Goal: Task Accomplishment & Management: Use online tool/utility

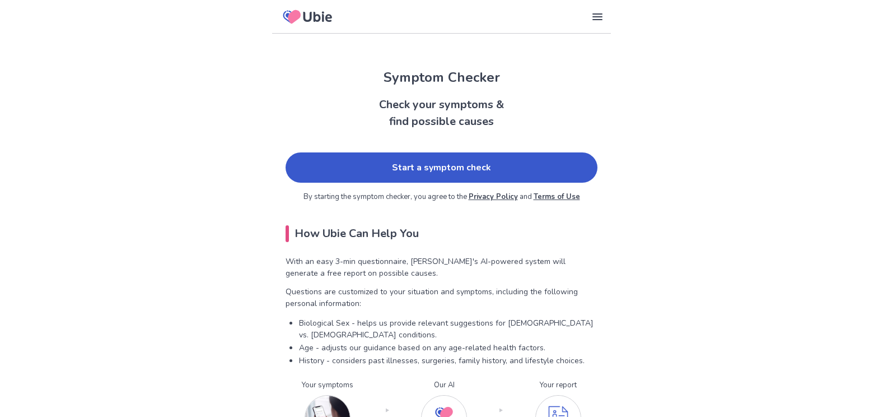
click at [399, 166] on link "Start a symptom check" at bounding box center [442, 167] width 312 height 30
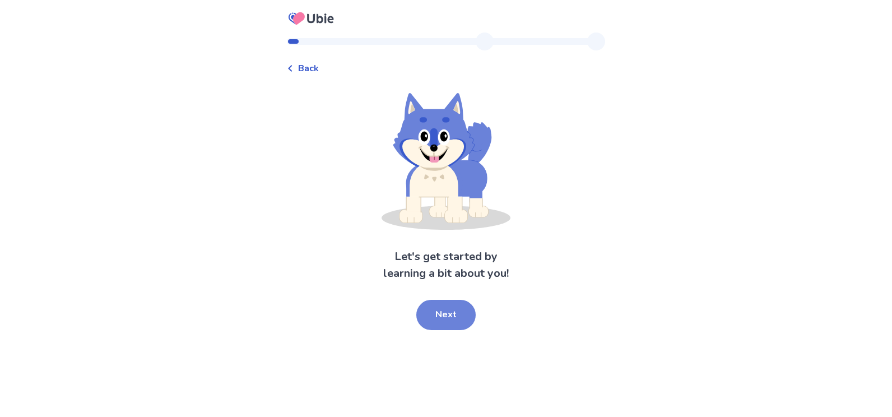
click at [460, 314] on button "Next" at bounding box center [445, 315] width 59 height 30
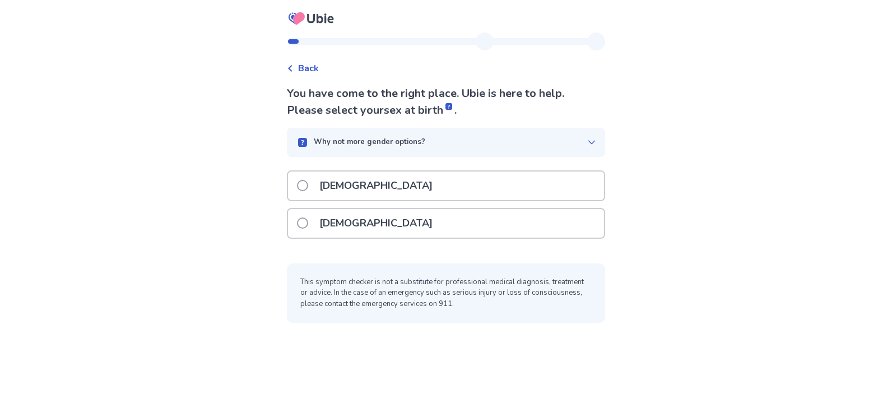
click at [405, 215] on div "[DEMOGRAPHIC_DATA]" at bounding box center [446, 223] width 316 height 29
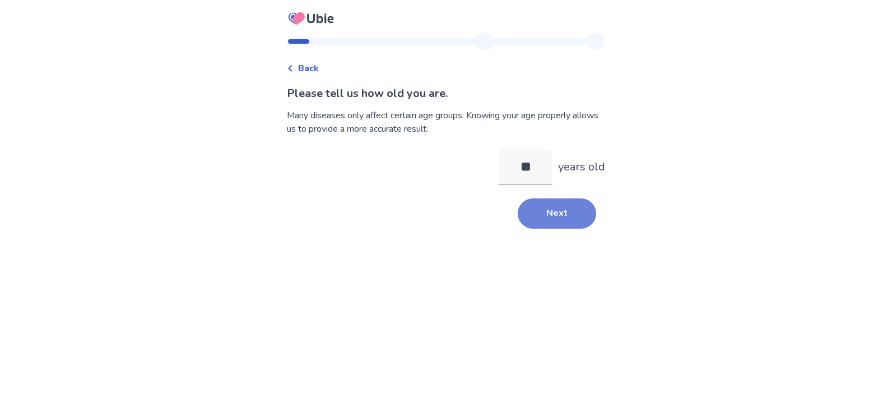
type input "**"
click at [551, 221] on button "Next" at bounding box center [556, 213] width 78 height 30
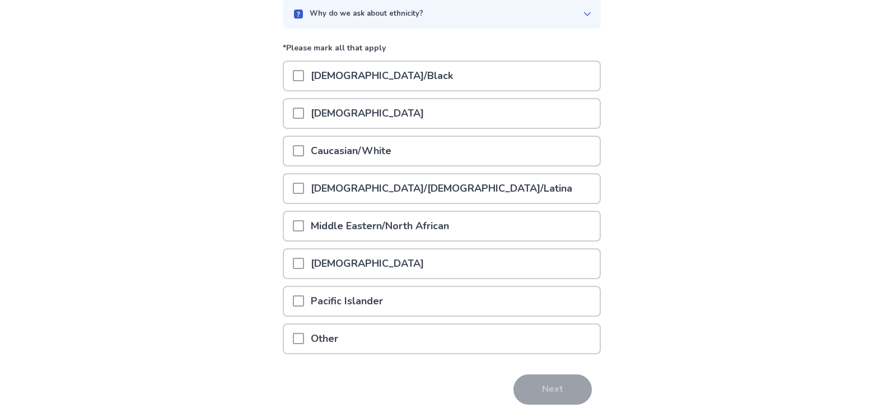
scroll to position [92, 0]
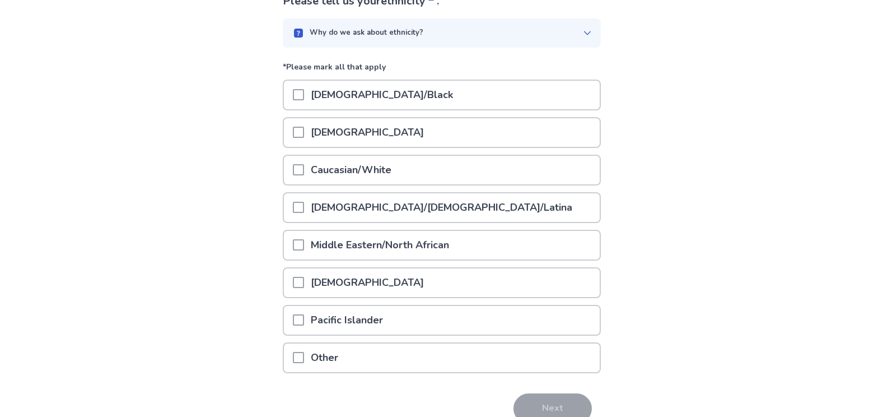
click at [303, 165] on span at bounding box center [298, 169] width 11 height 11
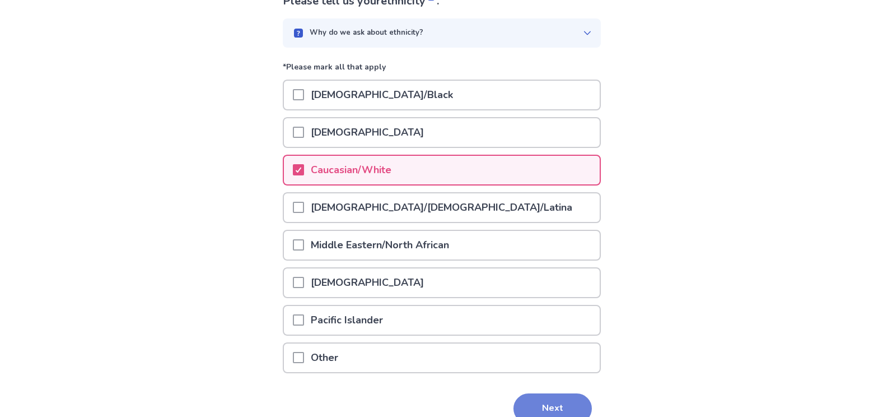
click at [568, 404] on button "Next" at bounding box center [553, 408] width 78 height 30
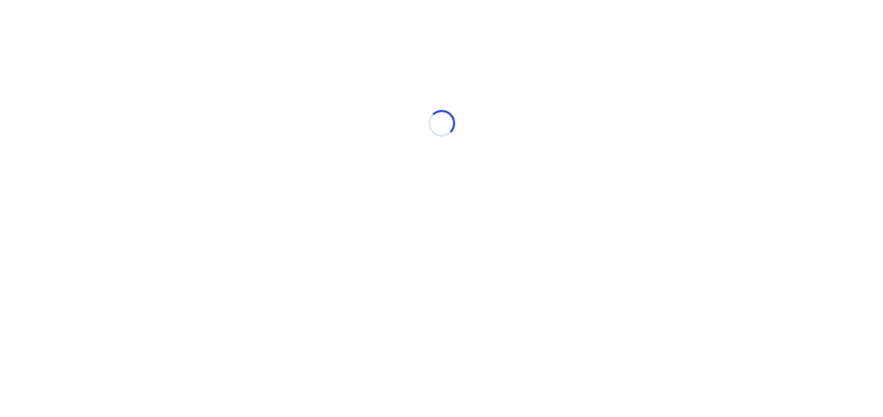
scroll to position [0, 0]
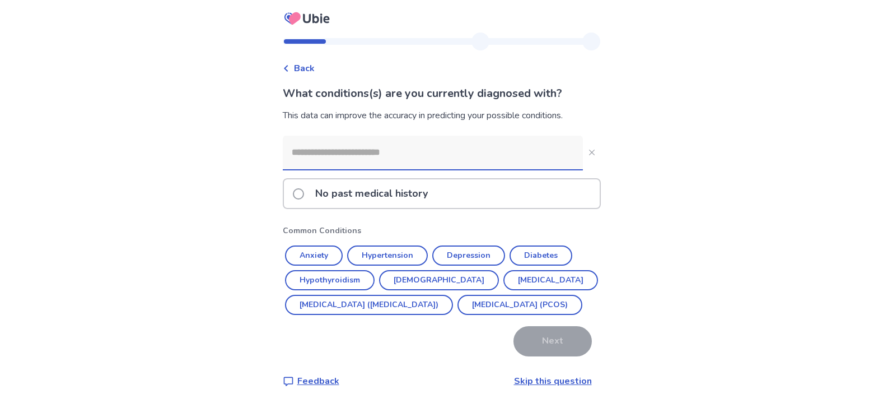
click at [496, 149] on input at bounding box center [433, 153] width 300 height 34
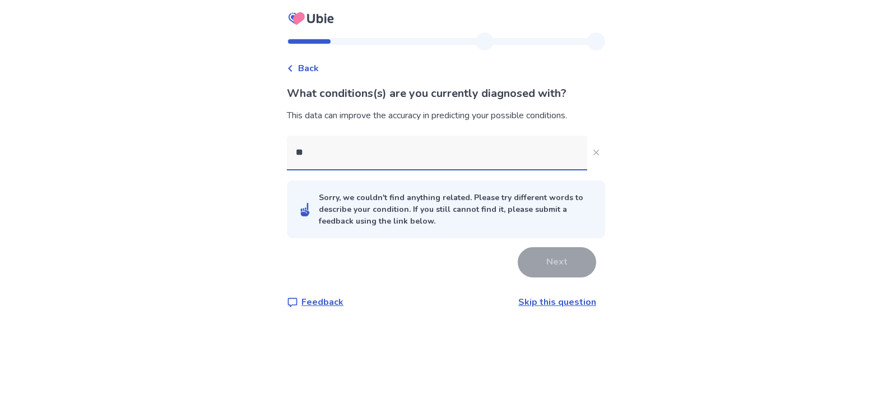
type input "***"
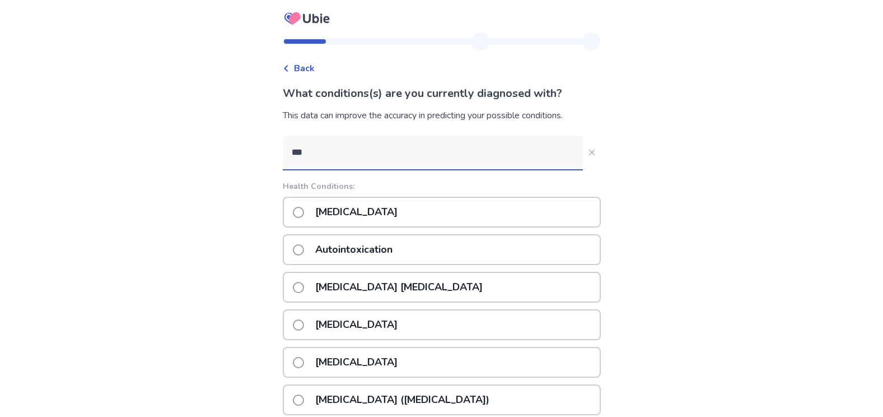
click at [348, 212] on p "Autism" at bounding box center [357, 212] width 96 height 29
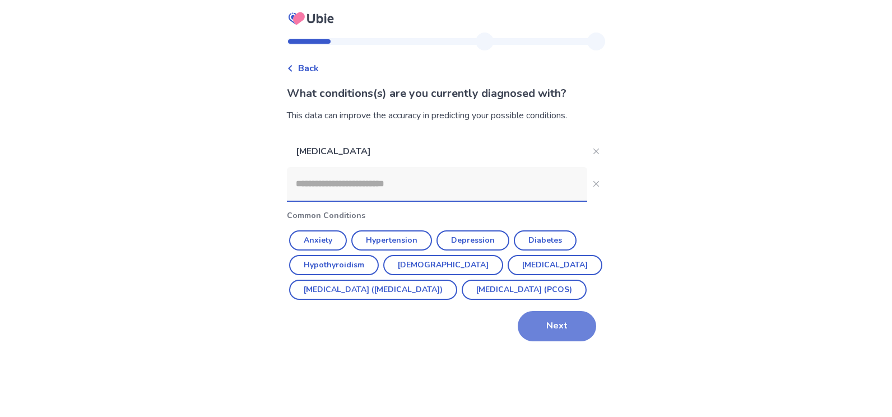
click at [561, 341] on button "Next" at bounding box center [556, 326] width 78 height 30
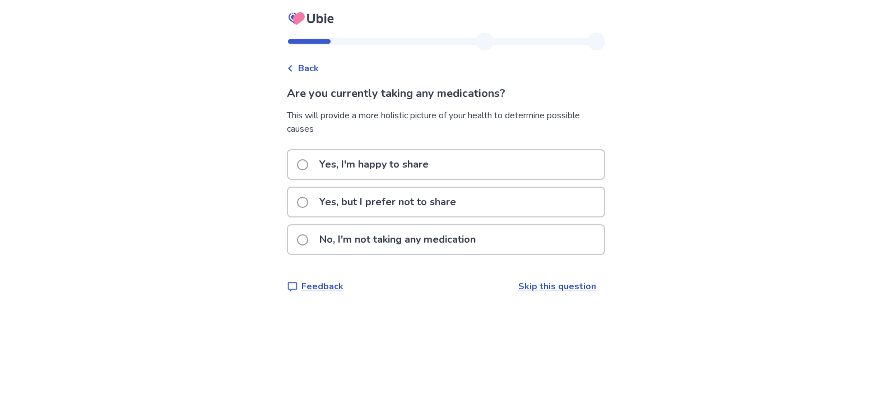
click at [369, 242] on p "No, I'm not taking any medication" at bounding box center [398, 239] width 170 height 29
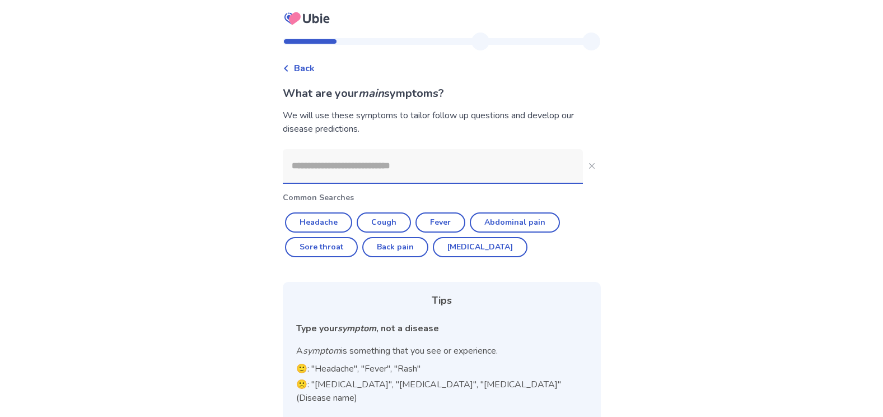
click at [470, 175] on input at bounding box center [433, 166] width 300 height 34
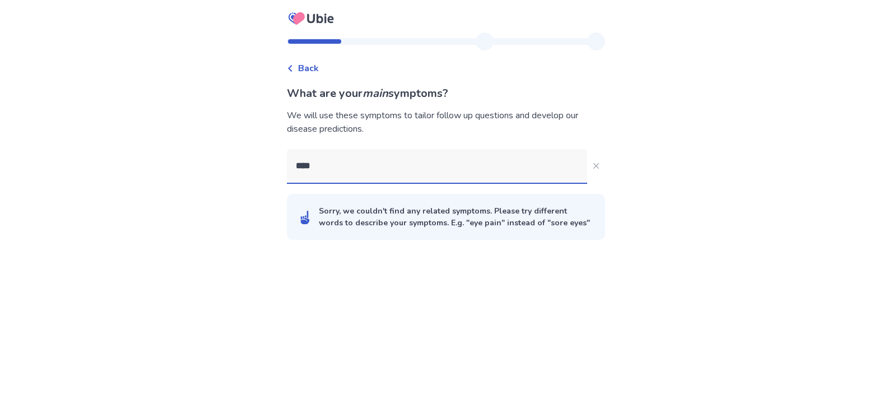
type input "*****"
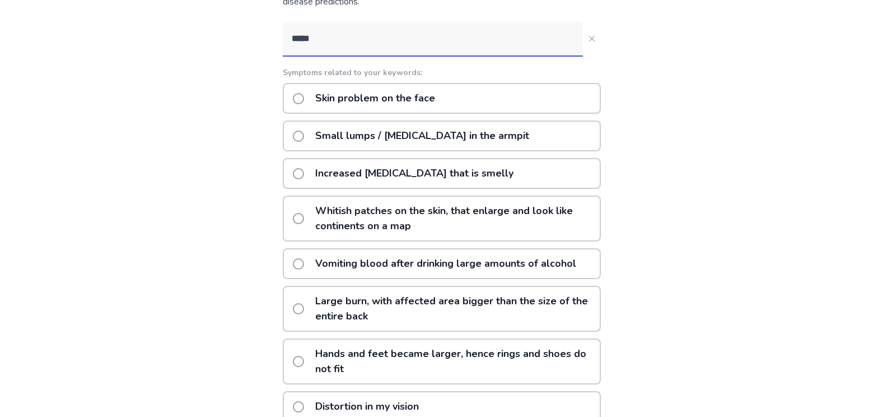
scroll to position [112, 0]
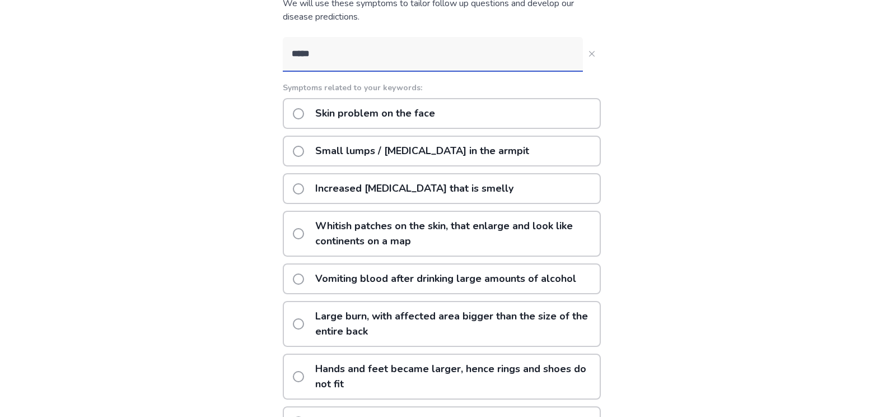
click at [528, 146] on p "Small lumps / swollen lymph nodes in the armpit" at bounding box center [422, 151] width 227 height 29
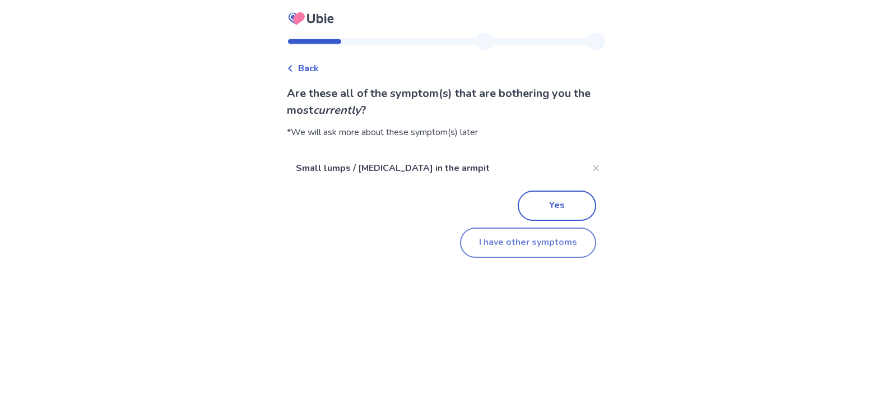
click at [530, 242] on button "I have other symptoms" at bounding box center [528, 242] width 136 height 30
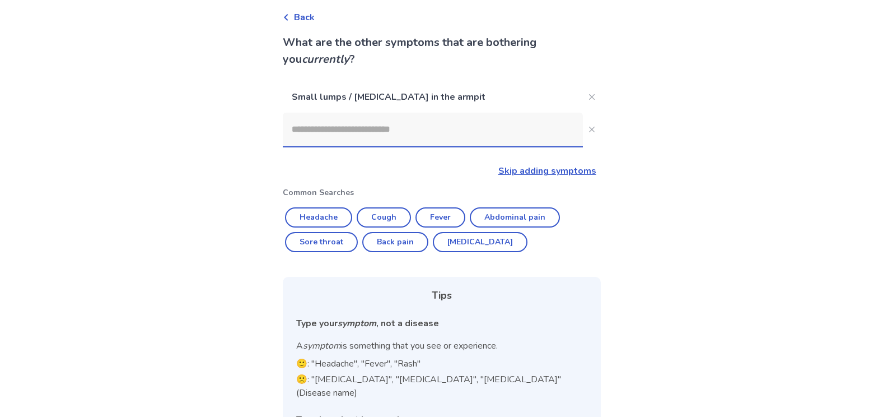
scroll to position [7, 0]
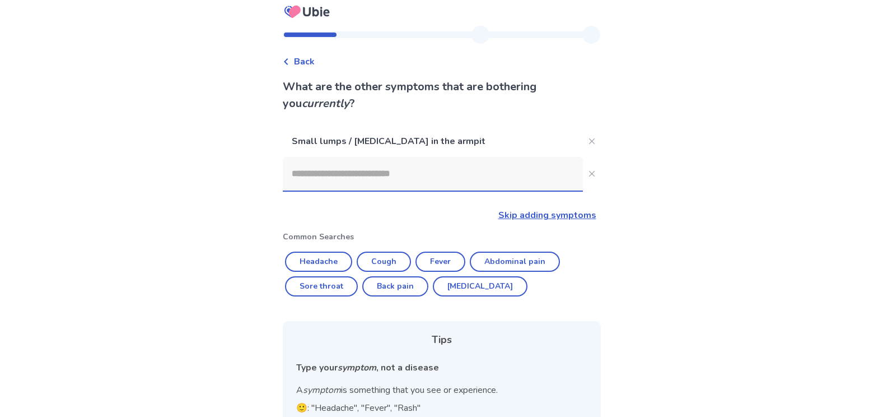
click at [465, 170] on input at bounding box center [433, 174] width 300 height 34
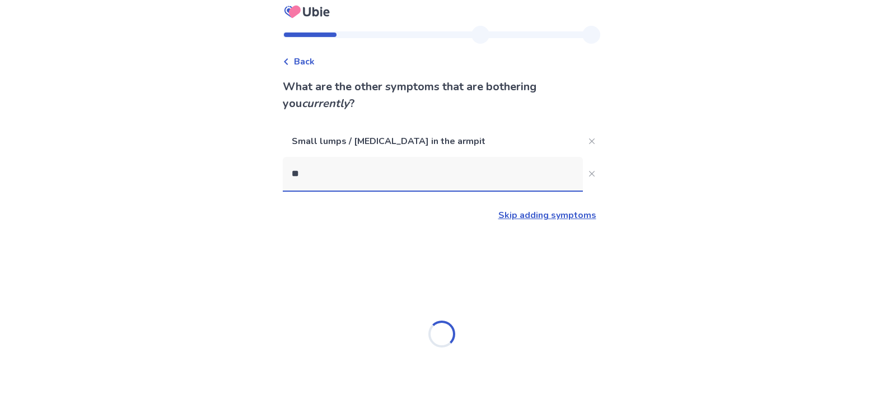
type input "***"
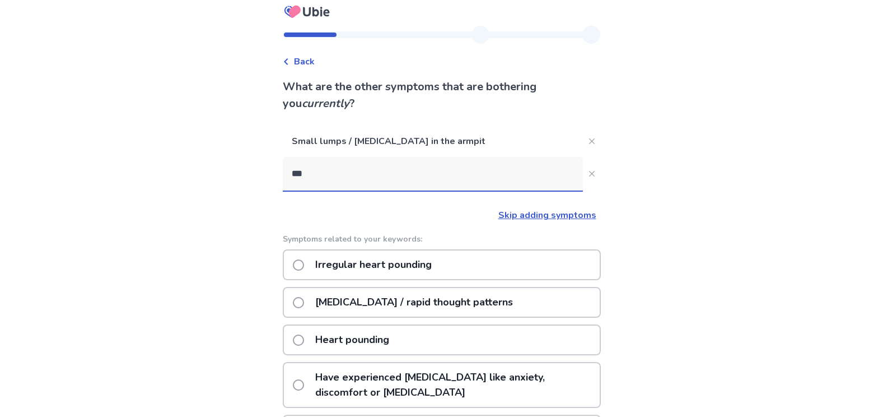
click at [384, 270] on p "Irregular heart pounding" at bounding box center [374, 264] width 130 height 29
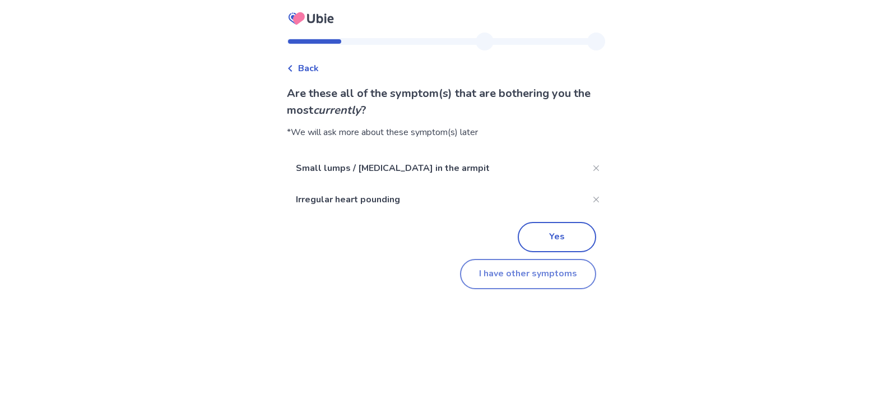
click at [544, 274] on button "I have other symptoms" at bounding box center [528, 274] width 136 height 30
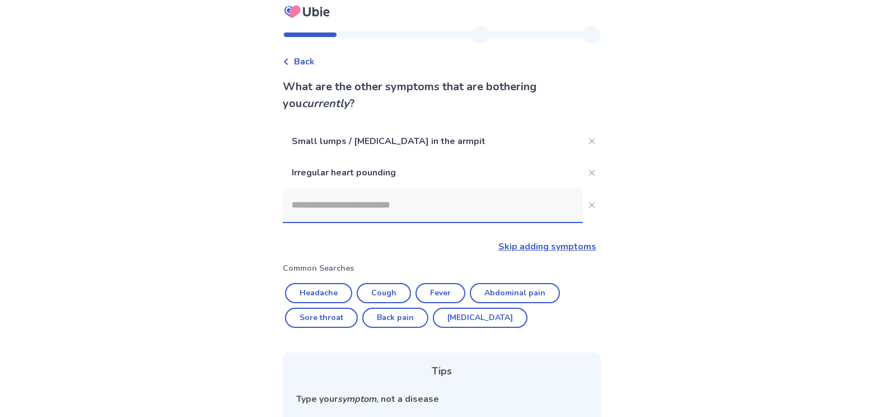
click at [425, 204] on input at bounding box center [433, 205] width 300 height 34
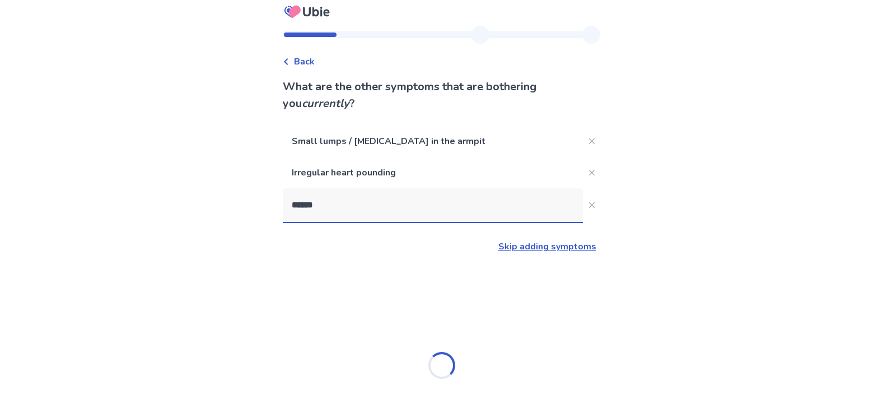
type input "*******"
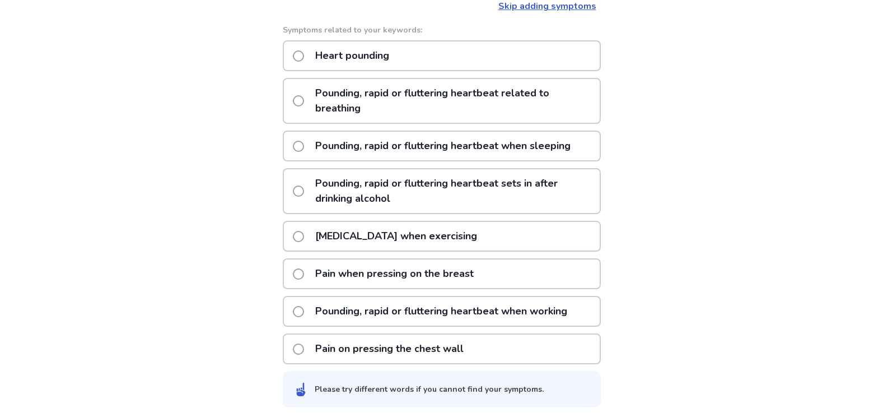
scroll to position [251, 0]
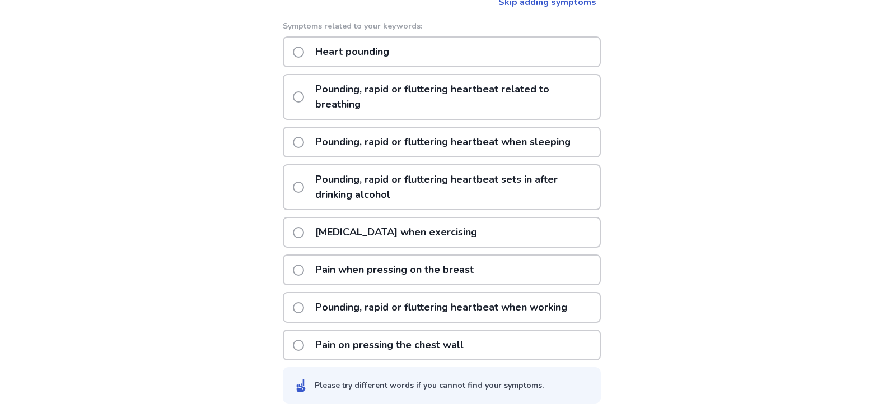
click at [481, 266] on p "Pain when pressing on the breast" at bounding box center [395, 269] width 172 height 29
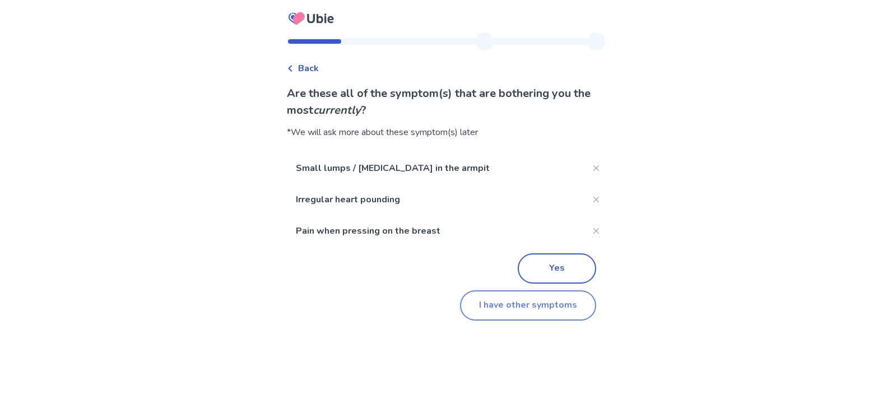
click at [538, 309] on button "I have other symptoms" at bounding box center [528, 305] width 136 height 30
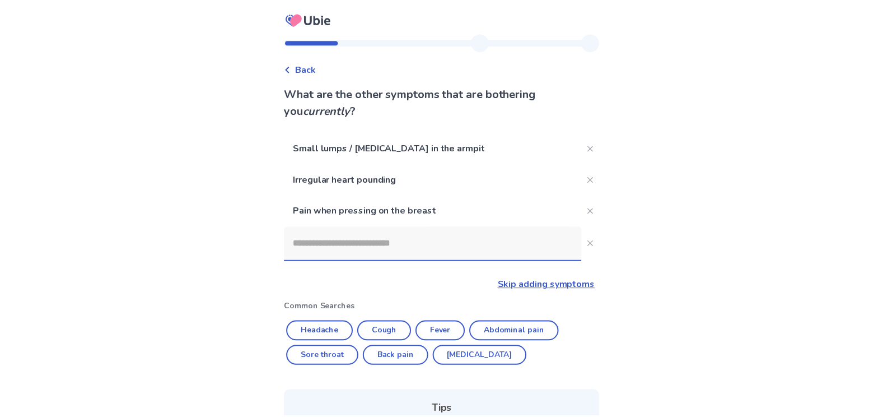
scroll to position [181, 0]
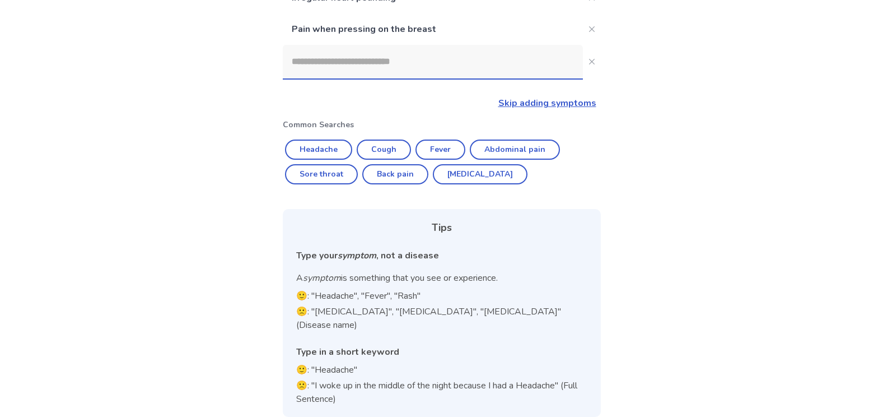
click at [517, 68] on input at bounding box center [433, 62] width 300 height 34
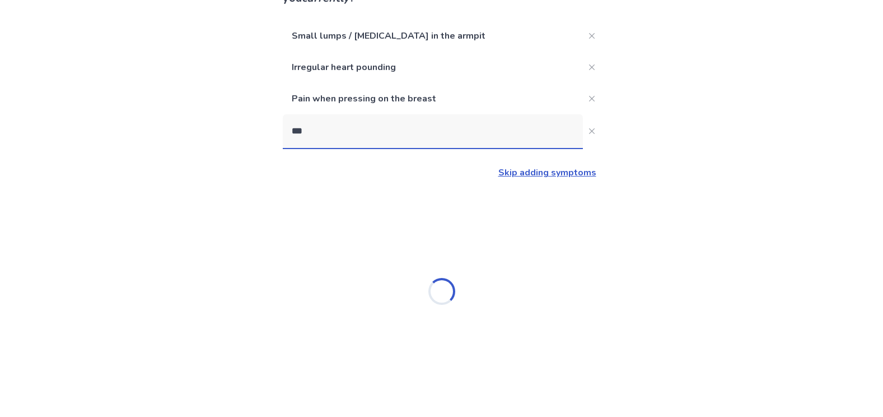
scroll to position [0, 0]
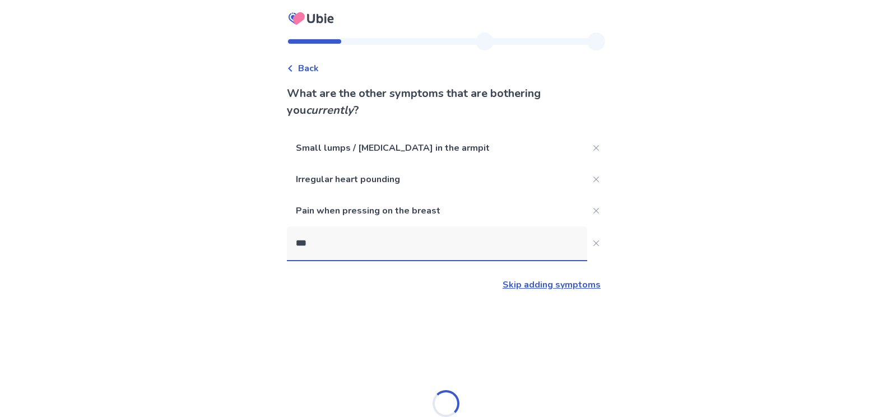
type input "****"
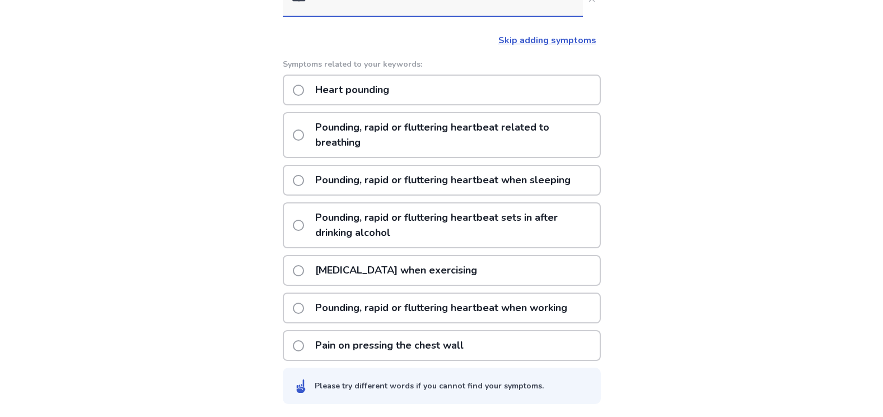
scroll to position [245, 0]
click at [396, 347] on p "Pain on pressing the chest wall" at bounding box center [390, 344] width 162 height 29
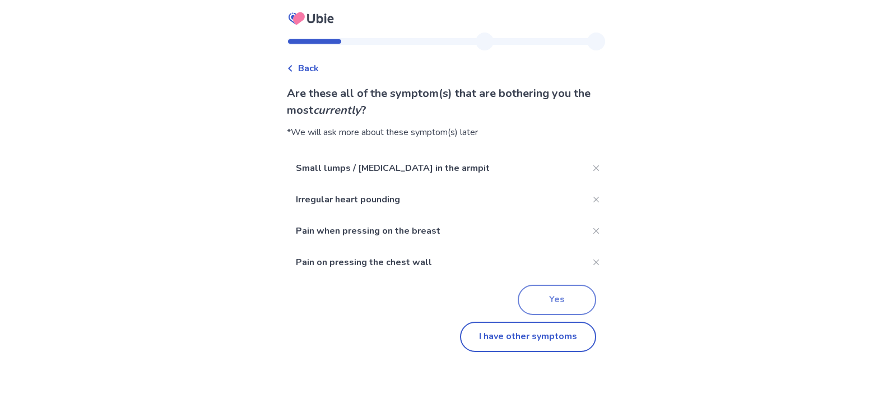
click at [570, 300] on button "Yes" at bounding box center [556, 300] width 78 height 30
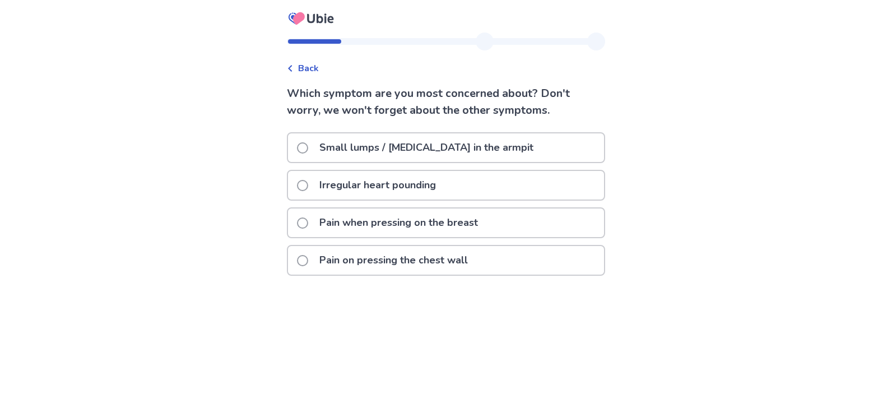
click at [308, 220] on span at bounding box center [302, 222] width 11 height 11
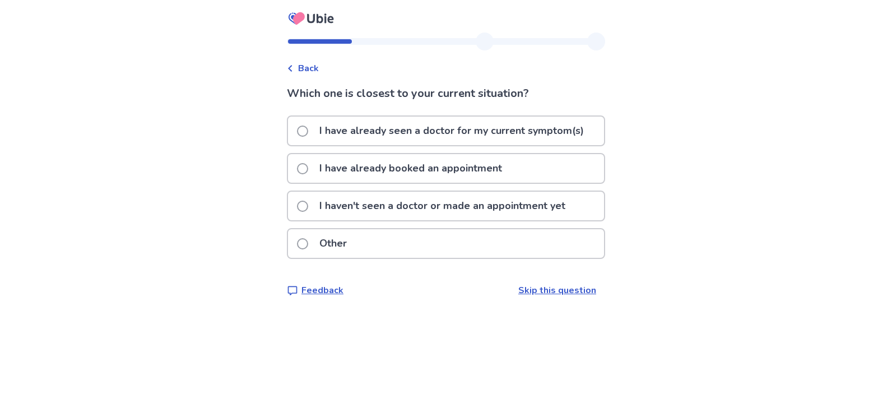
click at [305, 205] on span at bounding box center [302, 206] width 11 height 11
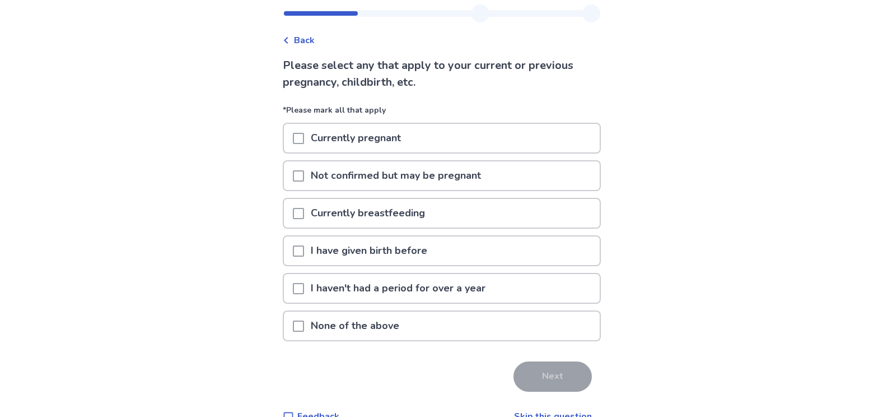
scroll to position [52, 0]
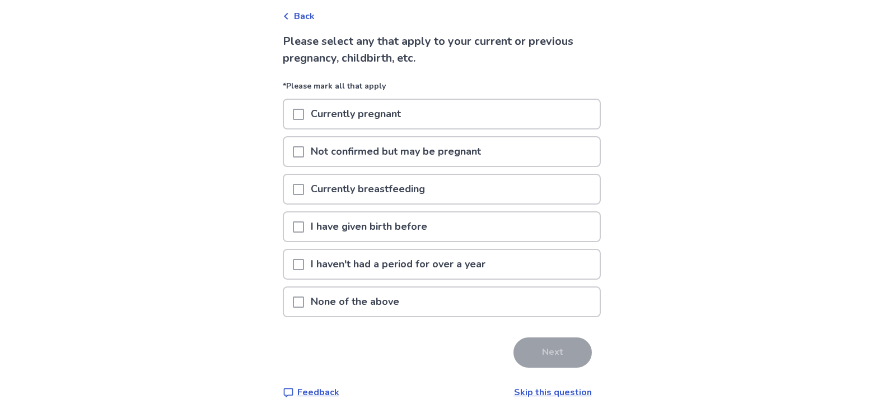
click at [302, 302] on span at bounding box center [298, 301] width 11 height 11
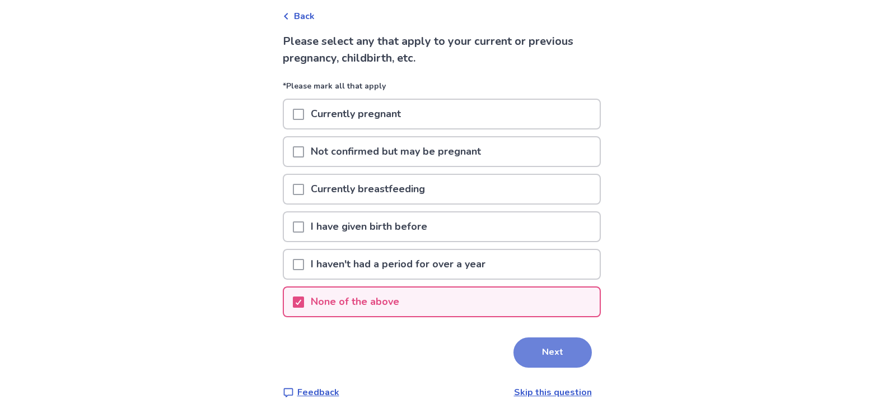
click at [565, 356] on button "Next" at bounding box center [553, 352] width 78 height 30
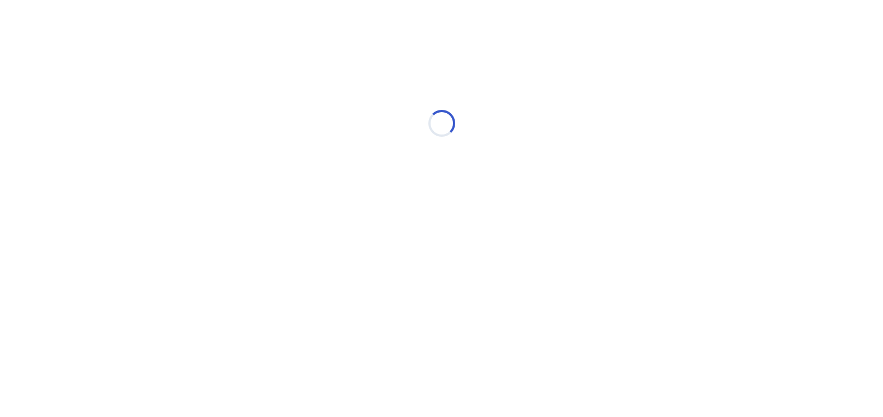
scroll to position [0, 0]
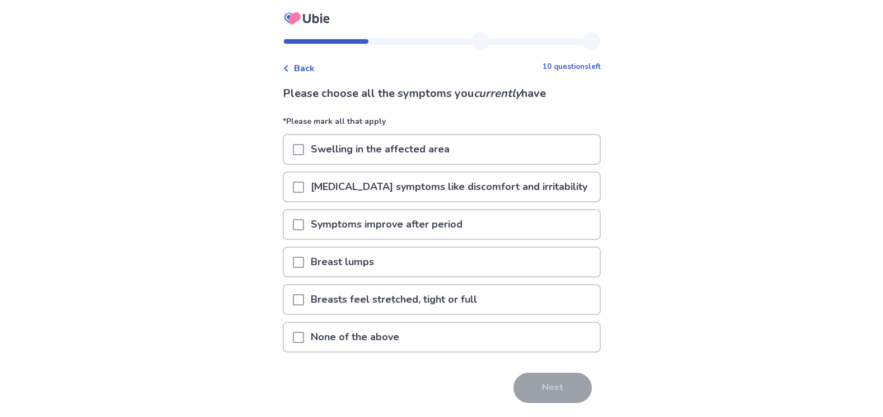
click at [299, 190] on span at bounding box center [298, 186] width 11 height 11
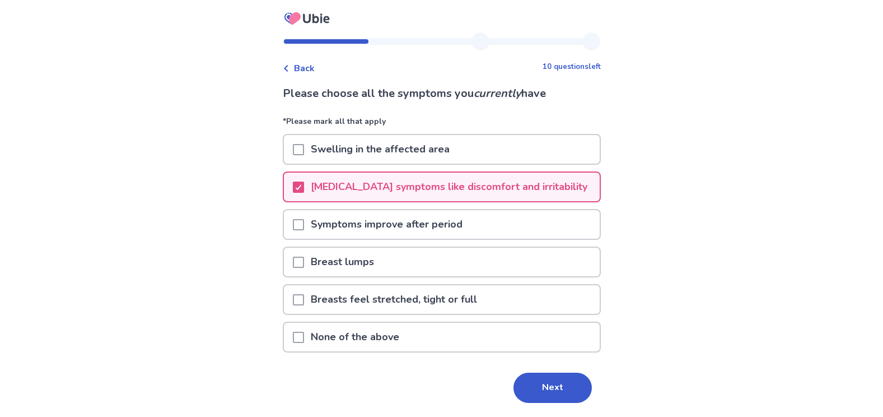
click at [302, 259] on span at bounding box center [298, 262] width 11 height 11
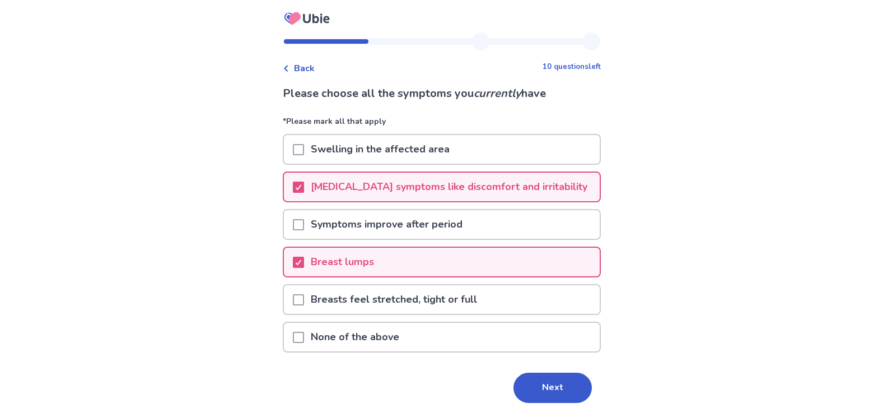
scroll to position [35, 0]
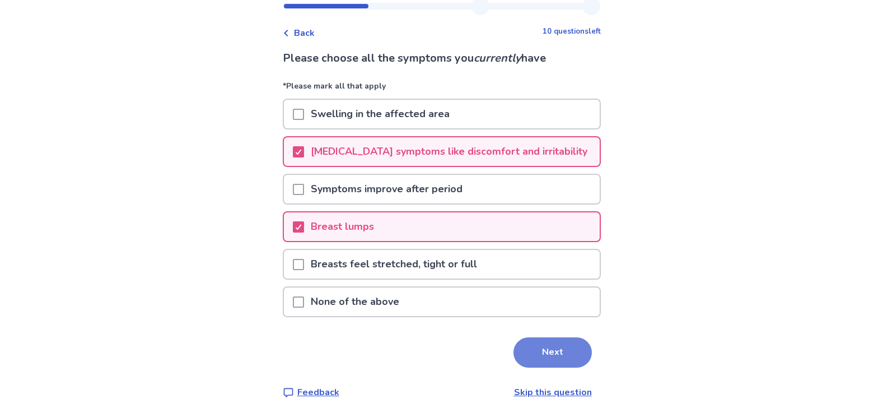
click at [557, 351] on button "Next" at bounding box center [553, 352] width 78 height 30
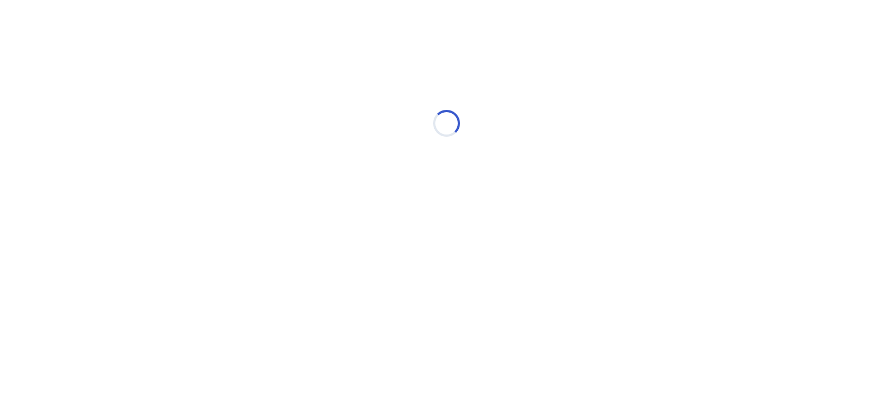
scroll to position [0, 0]
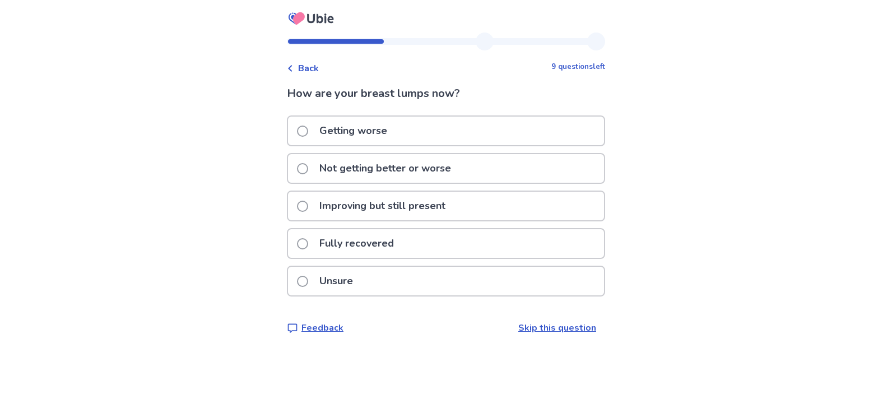
click at [308, 168] on span at bounding box center [302, 168] width 11 height 11
click at [308, 167] on span at bounding box center [302, 168] width 11 height 11
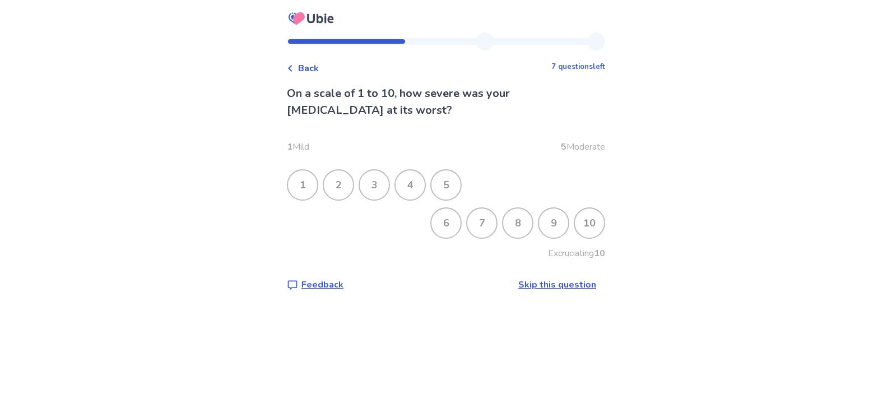
click at [446, 224] on div "6" at bounding box center [445, 222] width 29 height 29
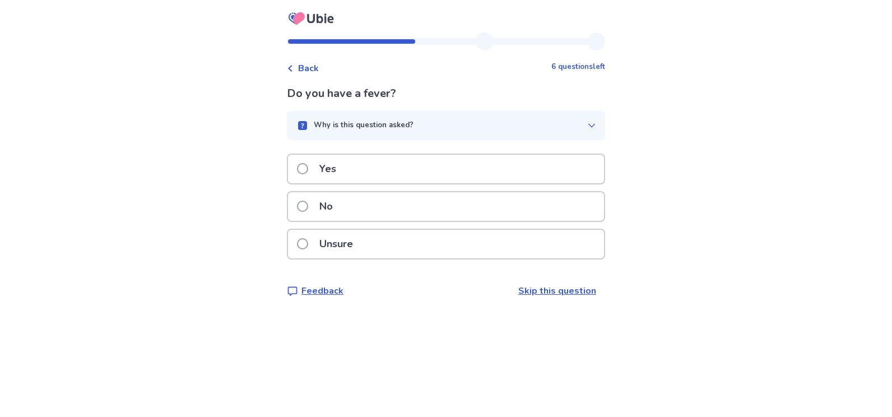
click at [307, 200] on label "No" at bounding box center [318, 206] width 43 height 29
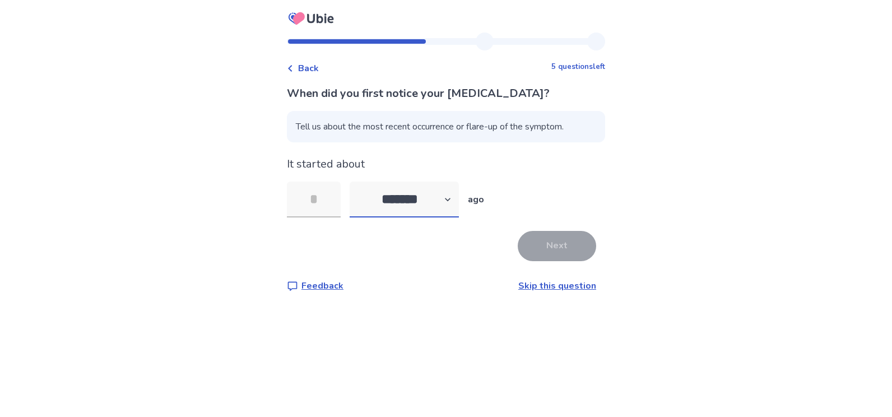
click at [456, 199] on select "******* ****** ******* ******** *******" at bounding box center [403, 199] width 109 height 36
select select "*"
click at [356, 181] on select "******* ****** ******* ******** *******" at bounding box center [403, 199] width 109 height 36
click at [326, 199] on input "tel" at bounding box center [314, 199] width 54 height 36
type input "*"
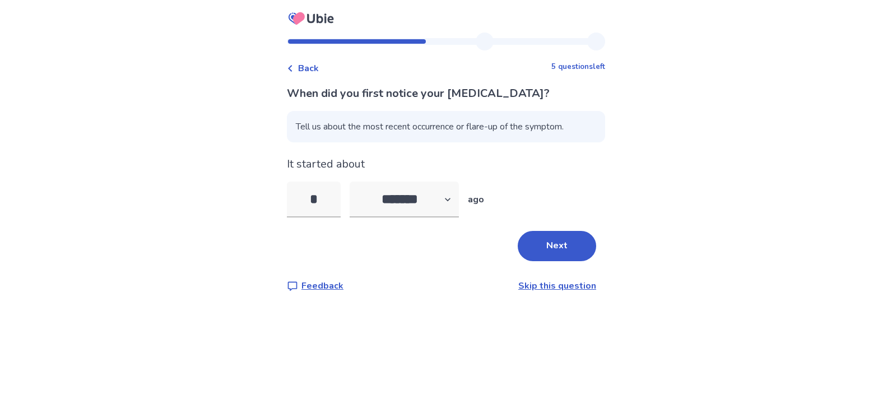
click at [426, 155] on div "When did you first notice your chest pain? Tell us about the most recent occurr…" at bounding box center [446, 188] width 318 height 207
click at [556, 233] on button "Next" at bounding box center [556, 246] width 78 height 30
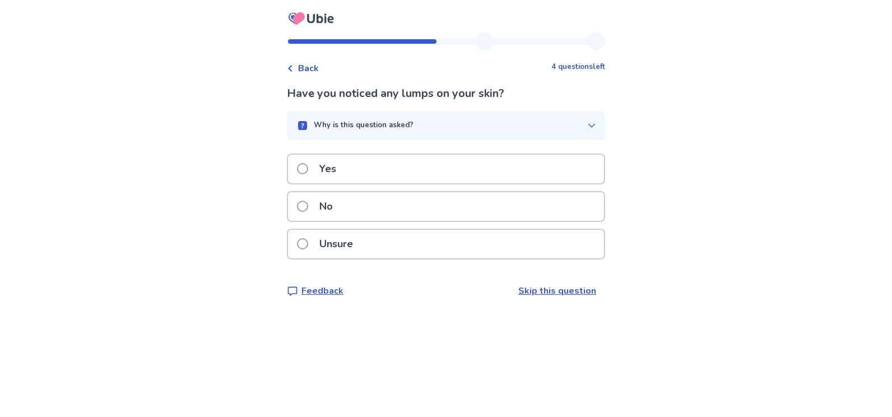
click at [419, 209] on div "No" at bounding box center [446, 206] width 316 height 29
click at [417, 168] on div "Yes" at bounding box center [446, 169] width 316 height 29
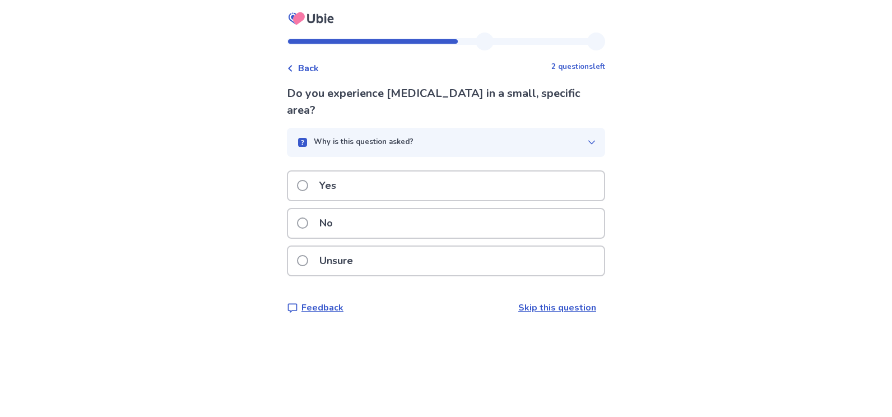
click at [417, 171] on div "Yes" at bounding box center [446, 185] width 316 height 29
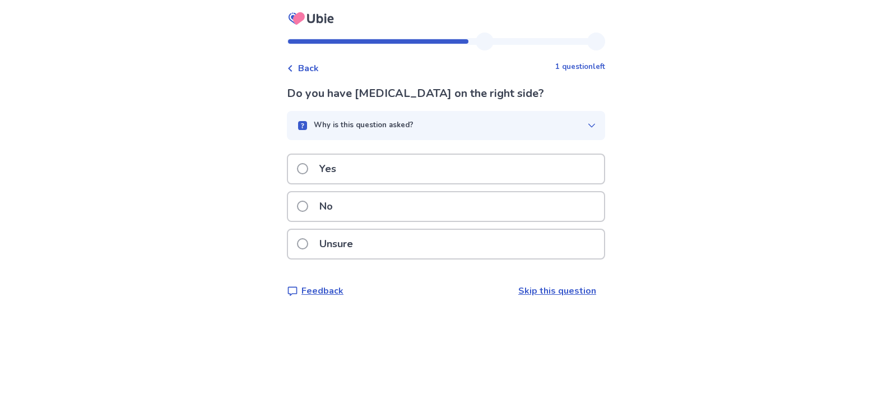
click at [389, 213] on div "No" at bounding box center [446, 206] width 316 height 29
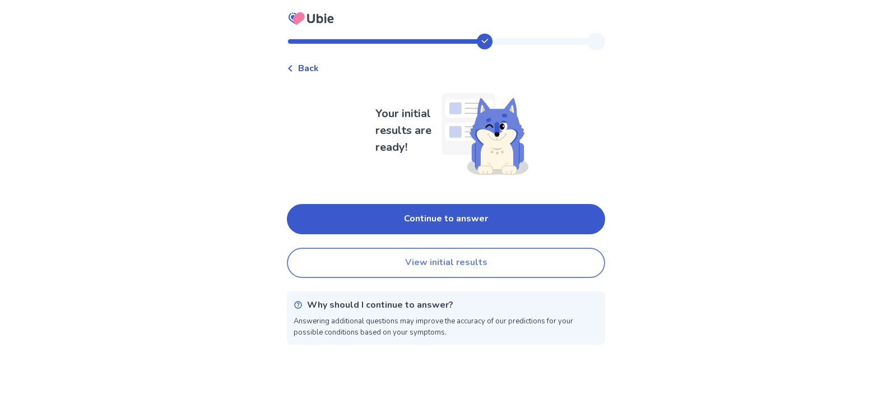
click at [399, 264] on button "View initial results" at bounding box center [446, 263] width 318 height 30
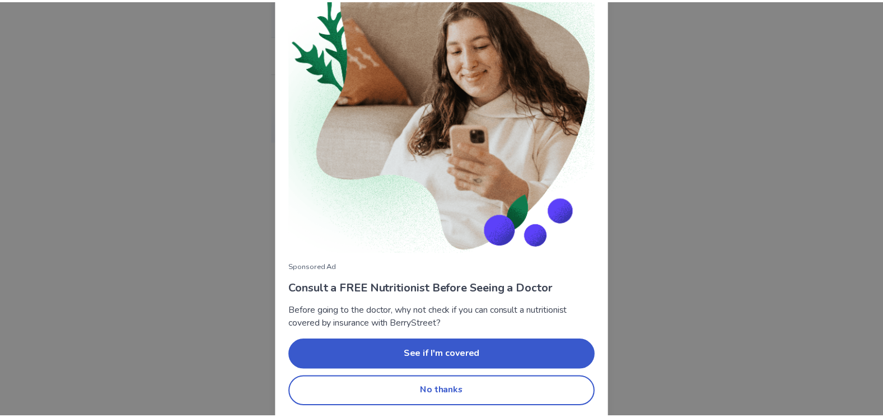
scroll to position [73, 0]
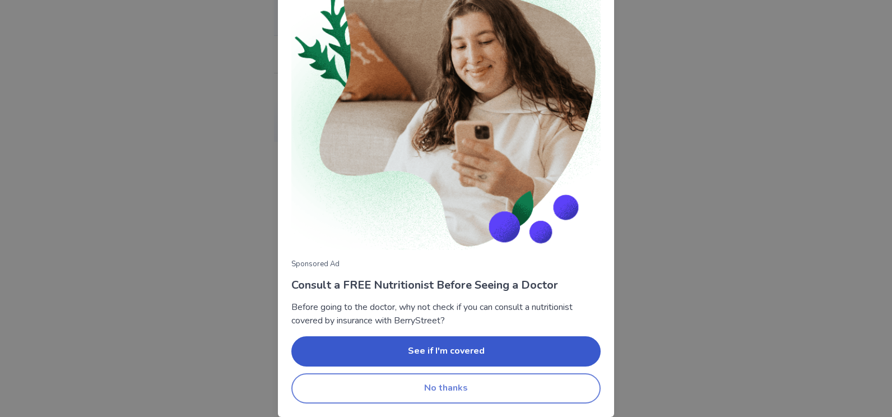
click at [427, 386] on button "No thanks" at bounding box center [445, 388] width 309 height 30
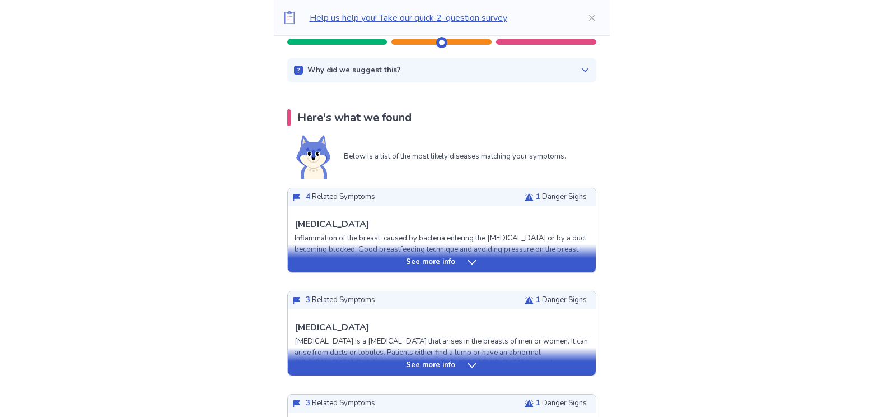
scroll to position [168, 0]
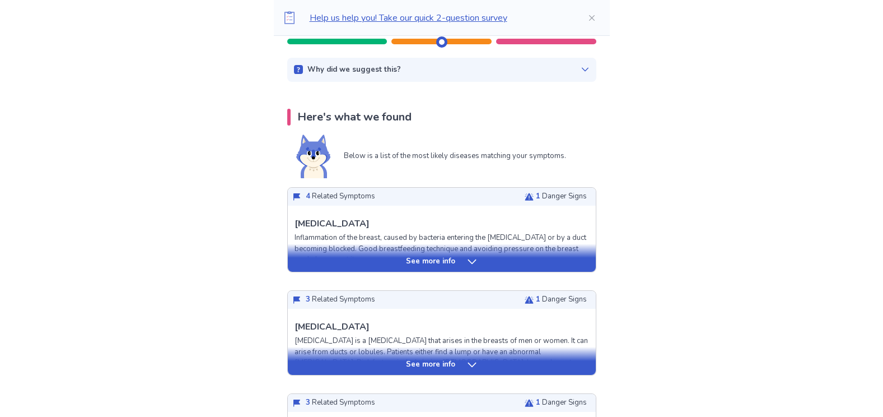
click at [468, 260] on icon at bounding box center [472, 261] width 11 height 11
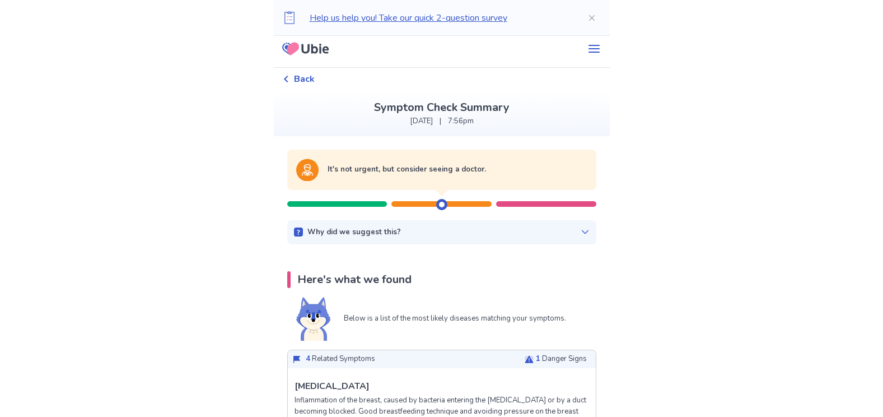
scroll to position [0, 0]
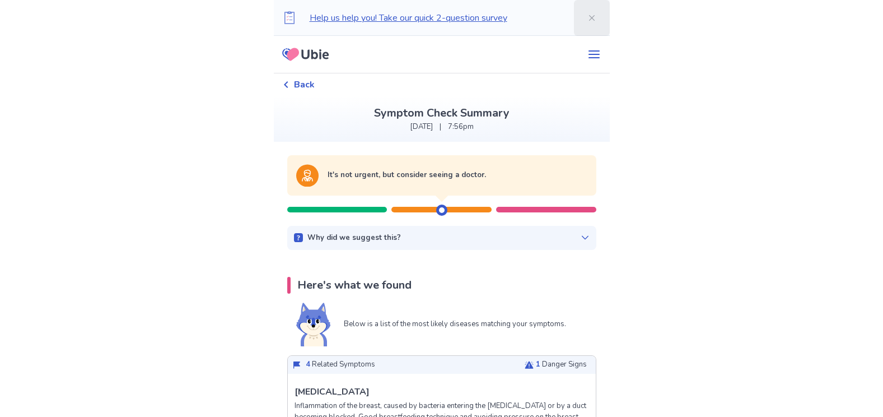
click at [589, 15] on button "Close" at bounding box center [592, 18] width 36 height 36
